Goal: Information Seeking & Learning: Learn about a topic

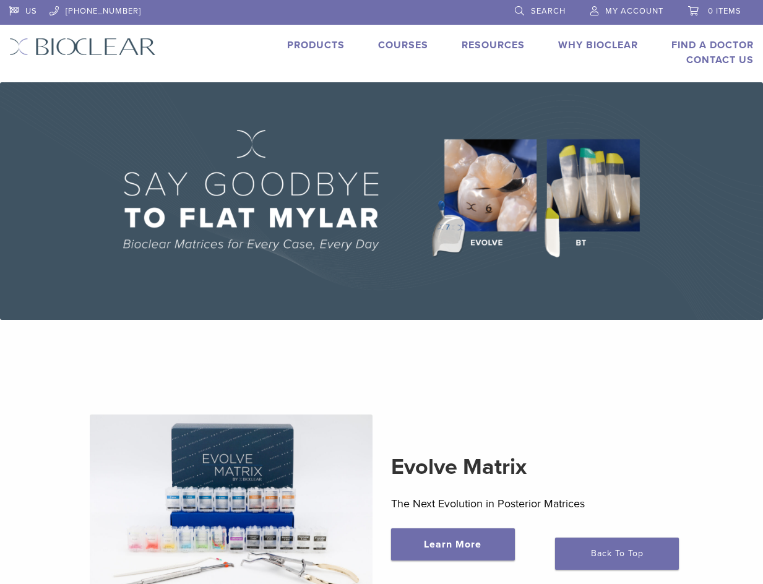
scroll to position [62, 0]
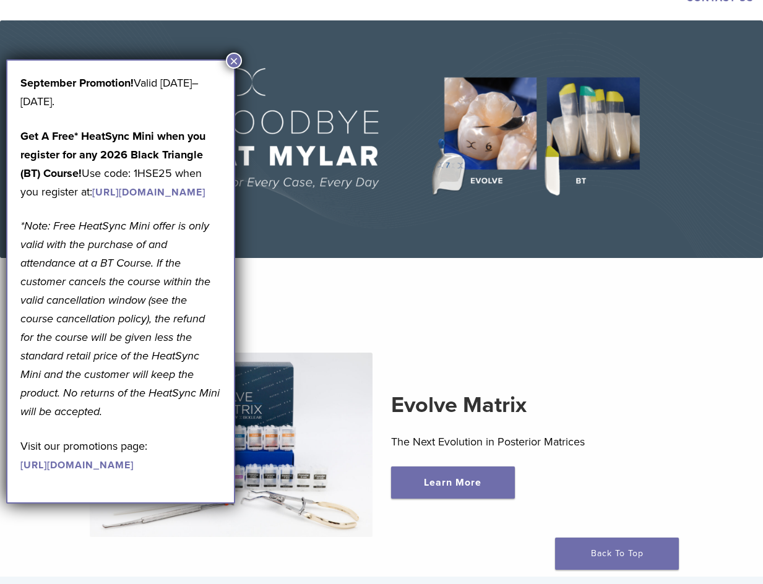
click at [231, 59] on button "×" at bounding box center [234, 61] width 16 height 16
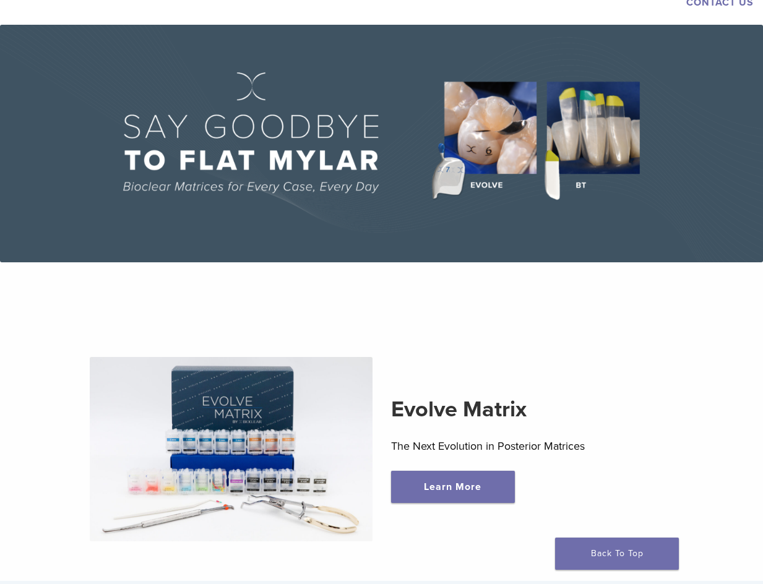
scroll to position [0, 0]
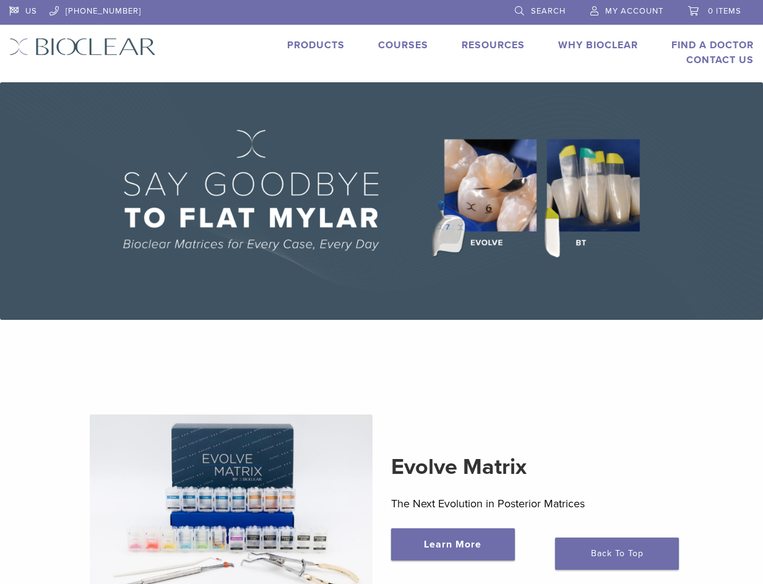
click at [318, 40] on link "Products" at bounding box center [316, 45] width 58 height 12
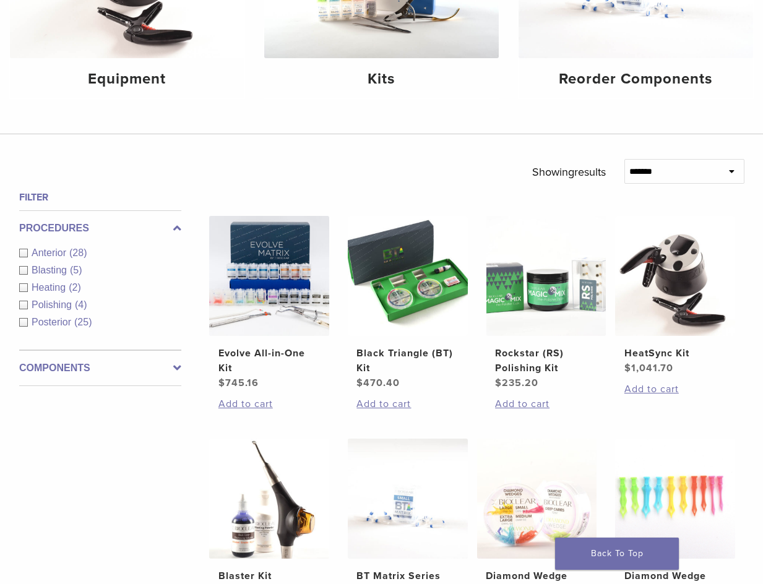
scroll to position [309, 0]
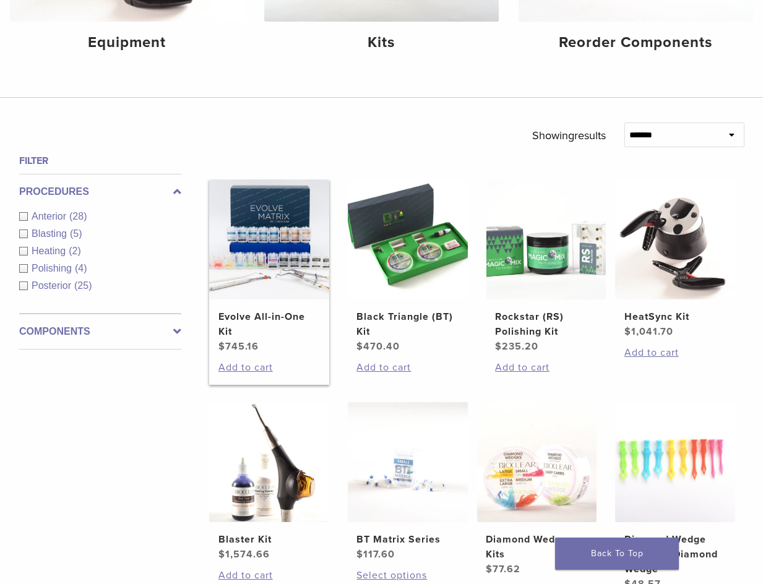
click at [260, 317] on h2 "Evolve All-in-One Kit" at bounding box center [269, 324] width 102 height 30
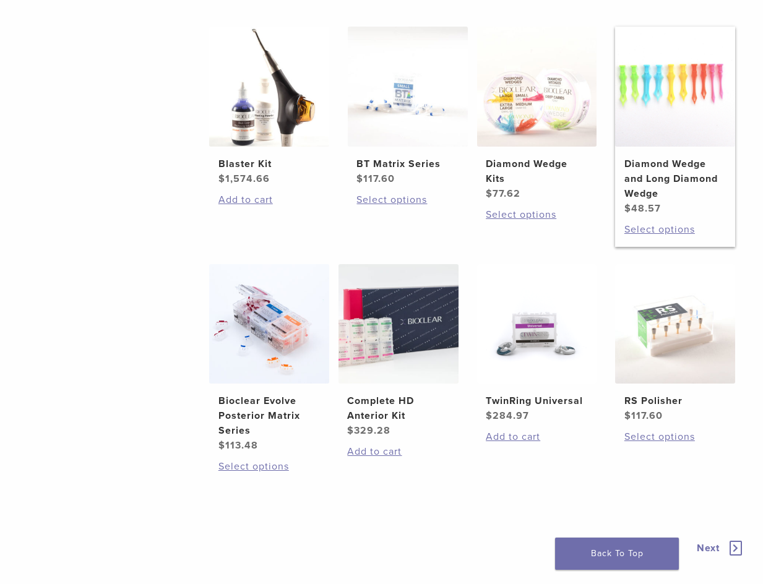
scroll to position [692, 0]
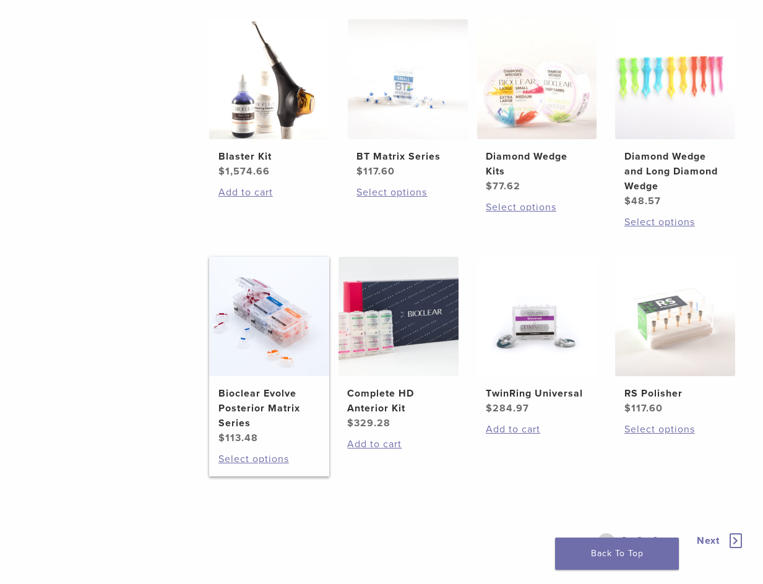
click at [252, 338] on img at bounding box center [269, 317] width 120 height 120
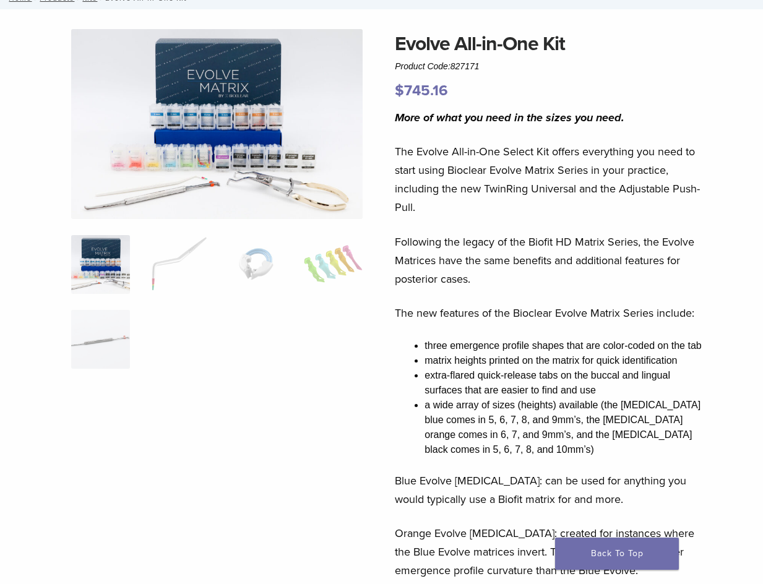
scroll to position [124, 0]
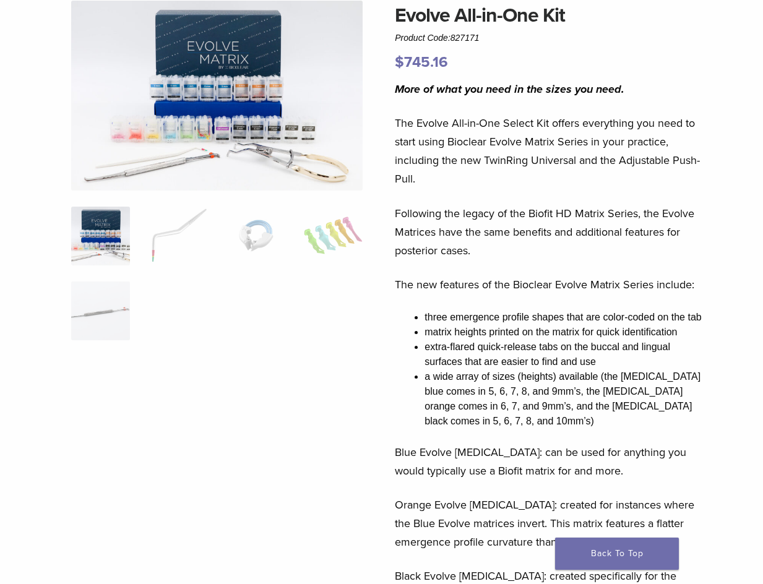
click at [108, 245] on img at bounding box center [100, 236] width 59 height 59
click at [252, 232] on img at bounding box center [255, 236] width 59 height 59
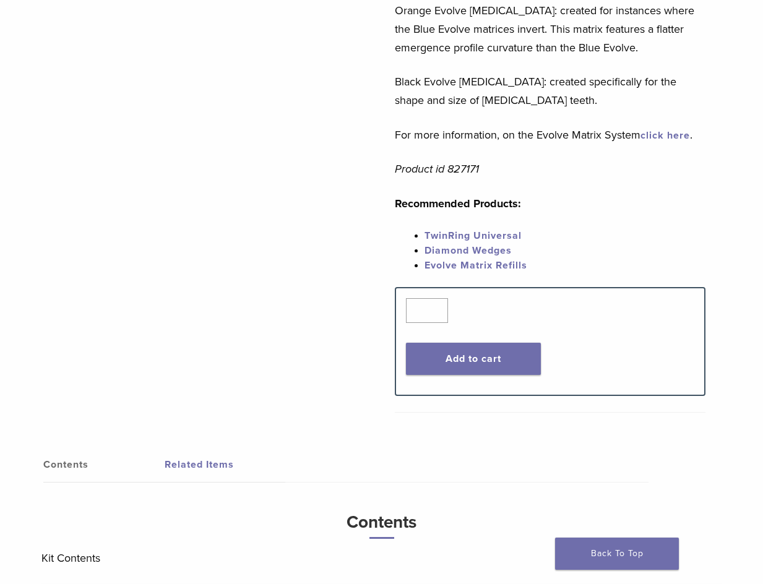
scroll to position [619, 0]
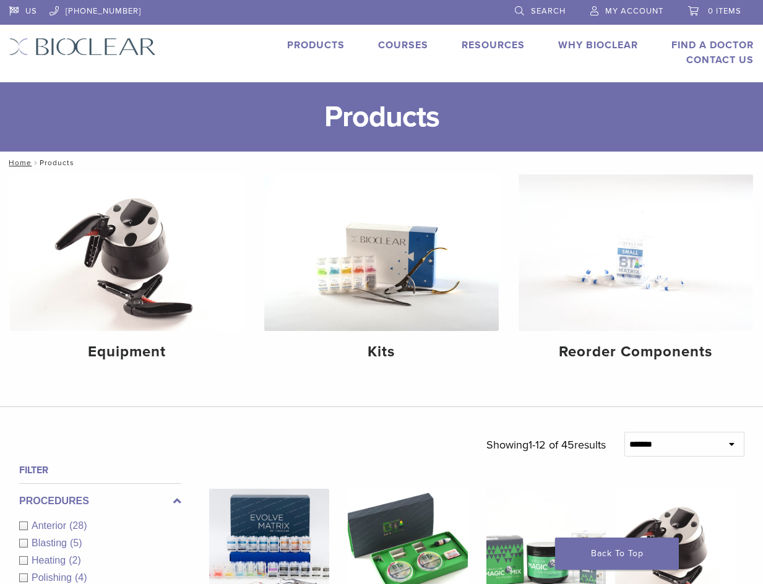
scroll to position [692, 0]
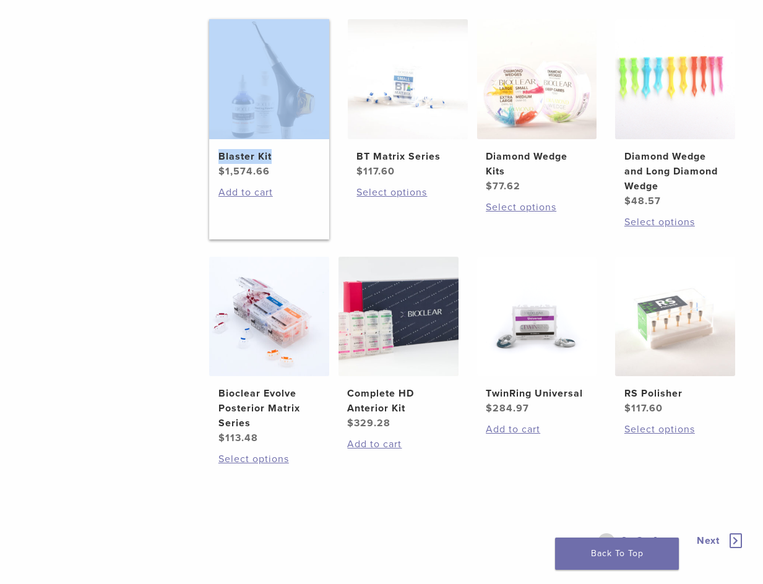
drag, startPoint x: 331, startPoint y: 202, endPoint x: 299, endPoint y: 134, distance: 75.8
click at [299, 134] on ul "Evolve All-in-One Kit $ 745.16 Add to cart Black Triangle (BT) Kit $ 470.40 Add…" at bounding box center [477, 144] width 572 height 697
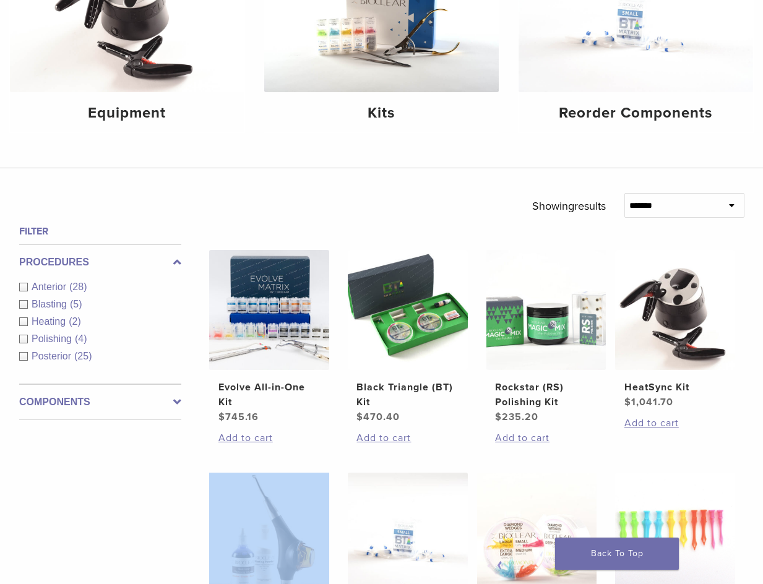
scroll to position [12, 0]
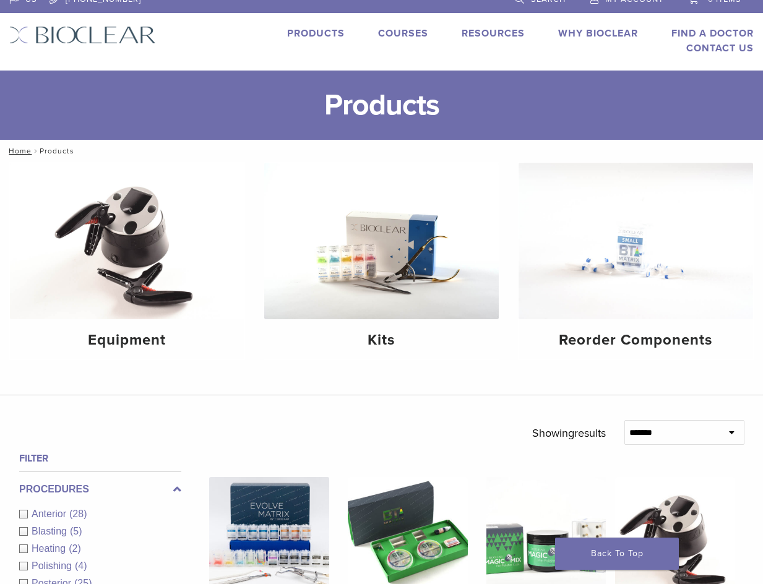
click at [570, 36] on link "Why Bioclear" at bounding box center [598, 33] width 80 height 12
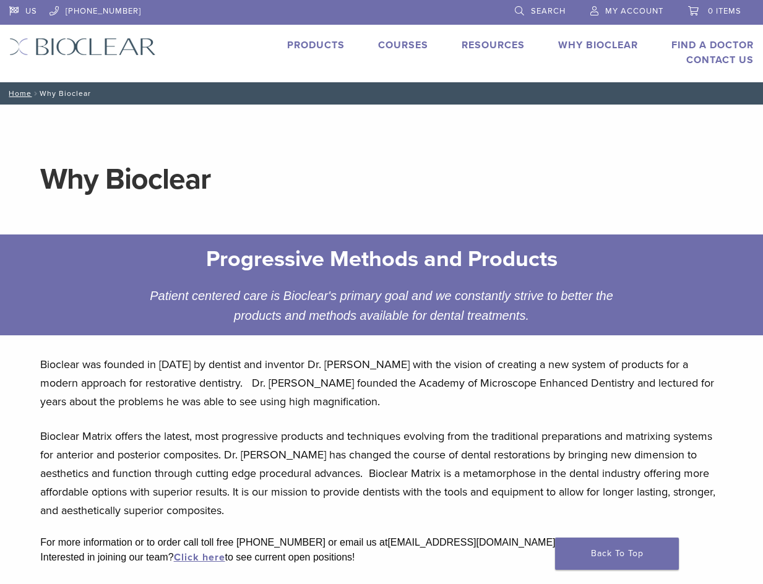
click at [408, 40] on link "Courses" at bounding box center [403, 45] width 50 height 12
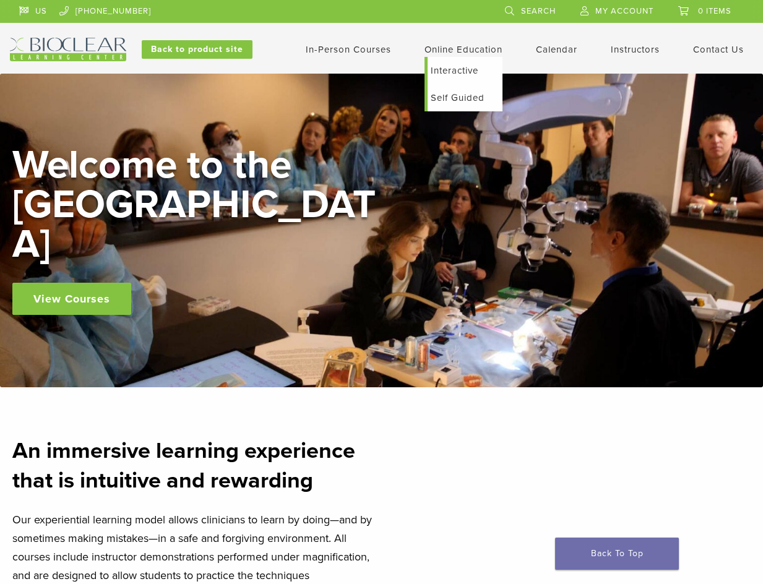
click at [462, 99] on link "Self Guided" at bounding box center [464, 97] width 75 height 27
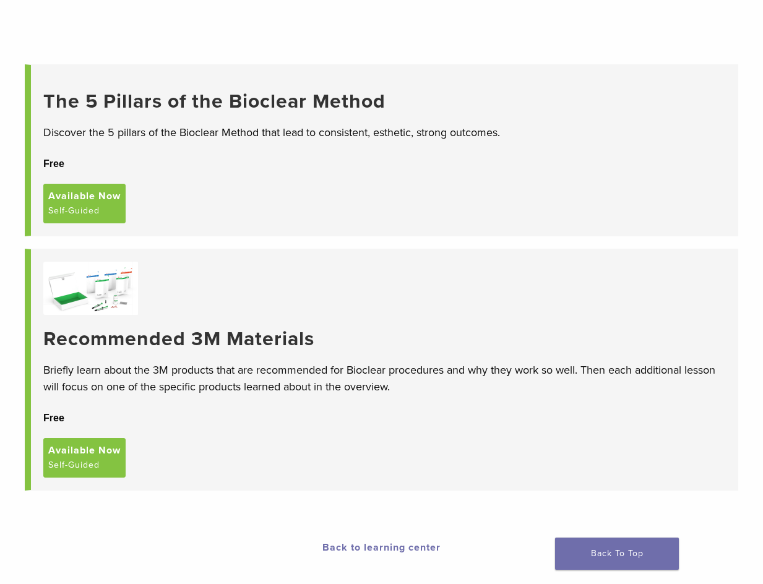
scroll to position [124, 0]
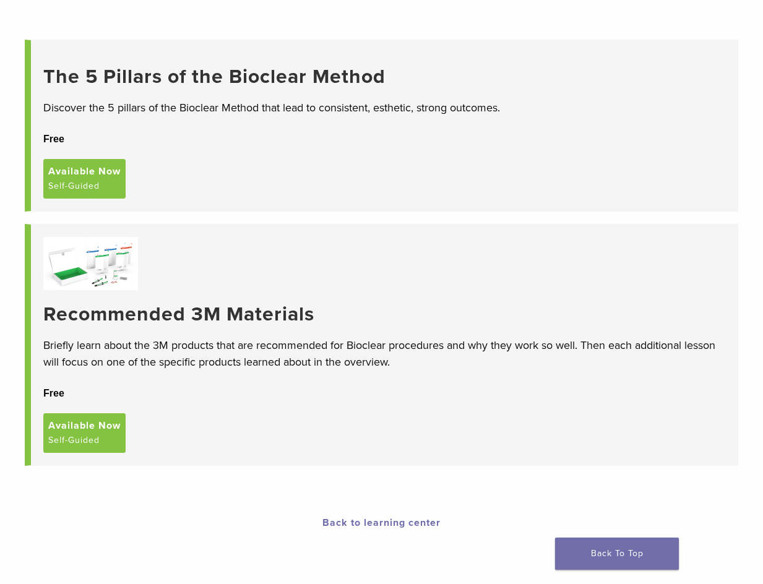
click at [106, 79] on h3 "The 5 Pillars of the Bioclear Method" at bounding box center [384, 77] width 682 height 24
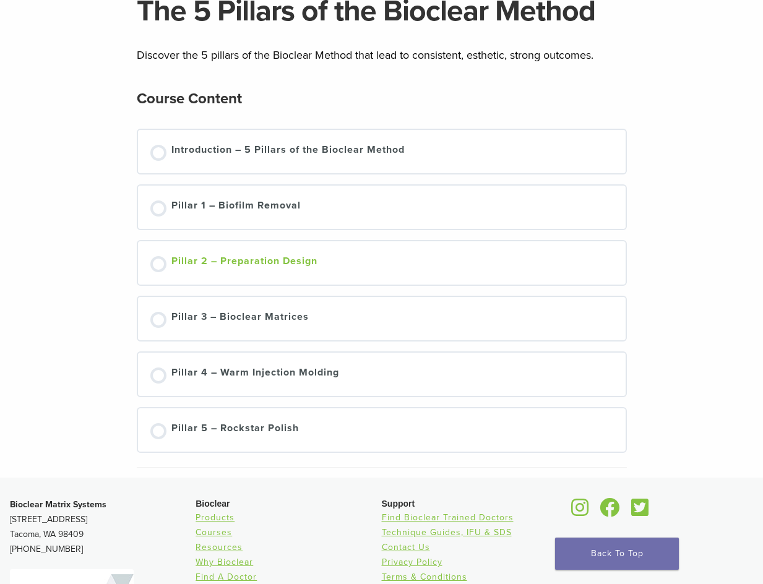
scroll to position [124, 0]
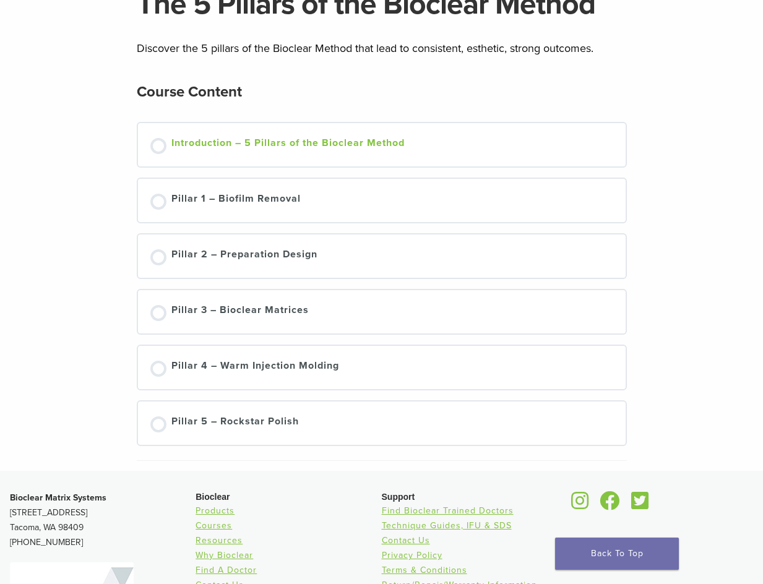
click at [157, 145] on div at bounding box center [158, 146] width 16 height 16
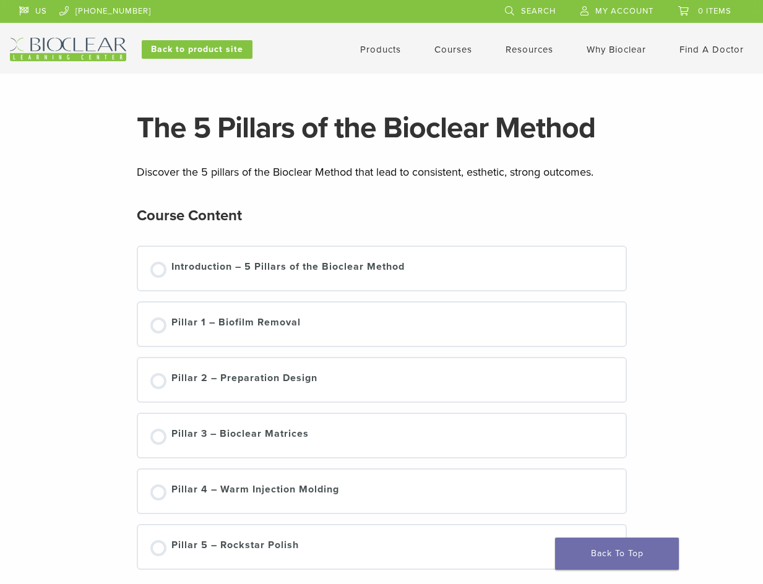
scroll to position [127, 0]
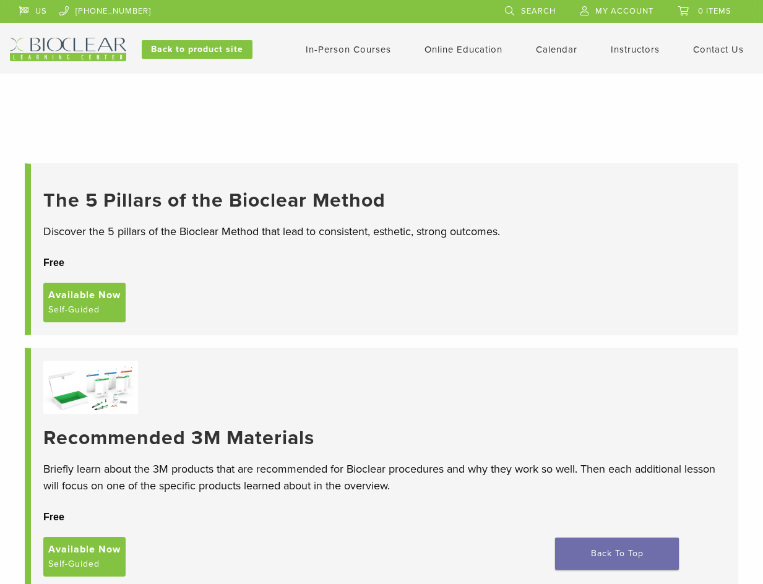
scroll to position [124, 0]
